Goal: Task Accomplishment & Management: Complete application form

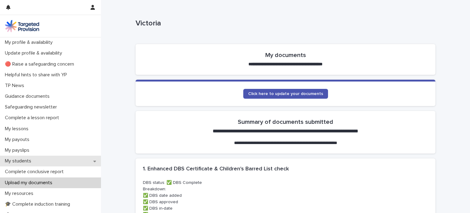
click at [39, 162] on div "My students" at bounding box center [50, 161] width 101 height 11
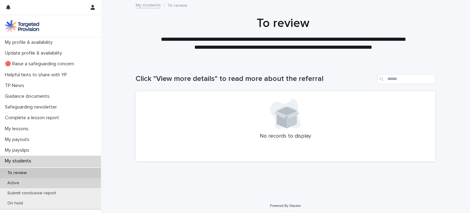
click at [39, 185] on div "Active" at bounding box center [50, 183] width 101 height 10
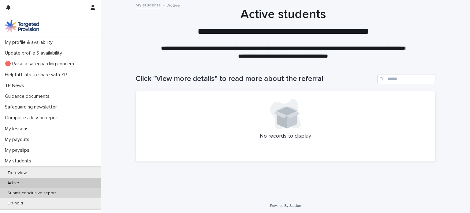
click at [39, 196] on div "Submit conclusive report" at bounding box center [50, 193] width 101 height 10
